Goal: Information Seeking & Learning: Learn about a topic

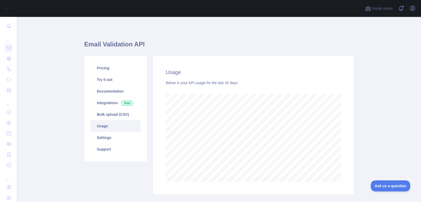
scroll to position [185, 405]
click at [114, 63] on link "Pricing" at bounding box center [116, 68] width 50 height 12
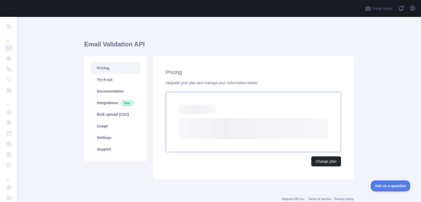
click at [206, 108] on rect at bounding box center [197, 109] width 37 height 9
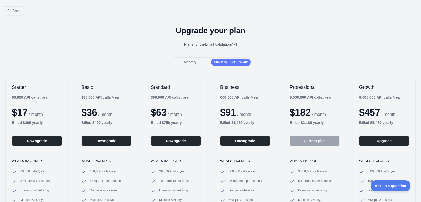
click at [189, 63] on span "Monthly" at bounding box center [190, 62] width 12 height 4
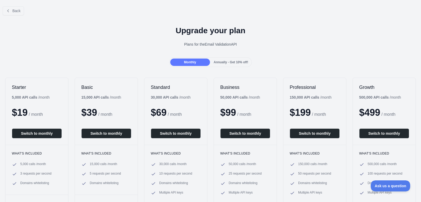
click at [214, 66] on div "Monthly Annually - Get 10% off!" at bounding box center [210, 61] width 83 height 9
click at [220, 64] on div "Annually - Get 10% off!" at bounding box center [231, 61] width 40 height 7
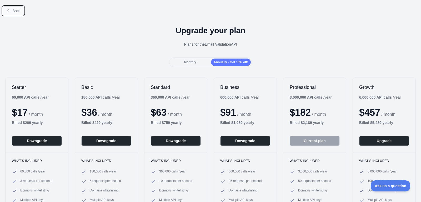
click at [5, 11] on button "Back" at bounding box center [13, 10] width 21 height 9
